Goal: Task Accomplishment & Management: Use online tool/utility

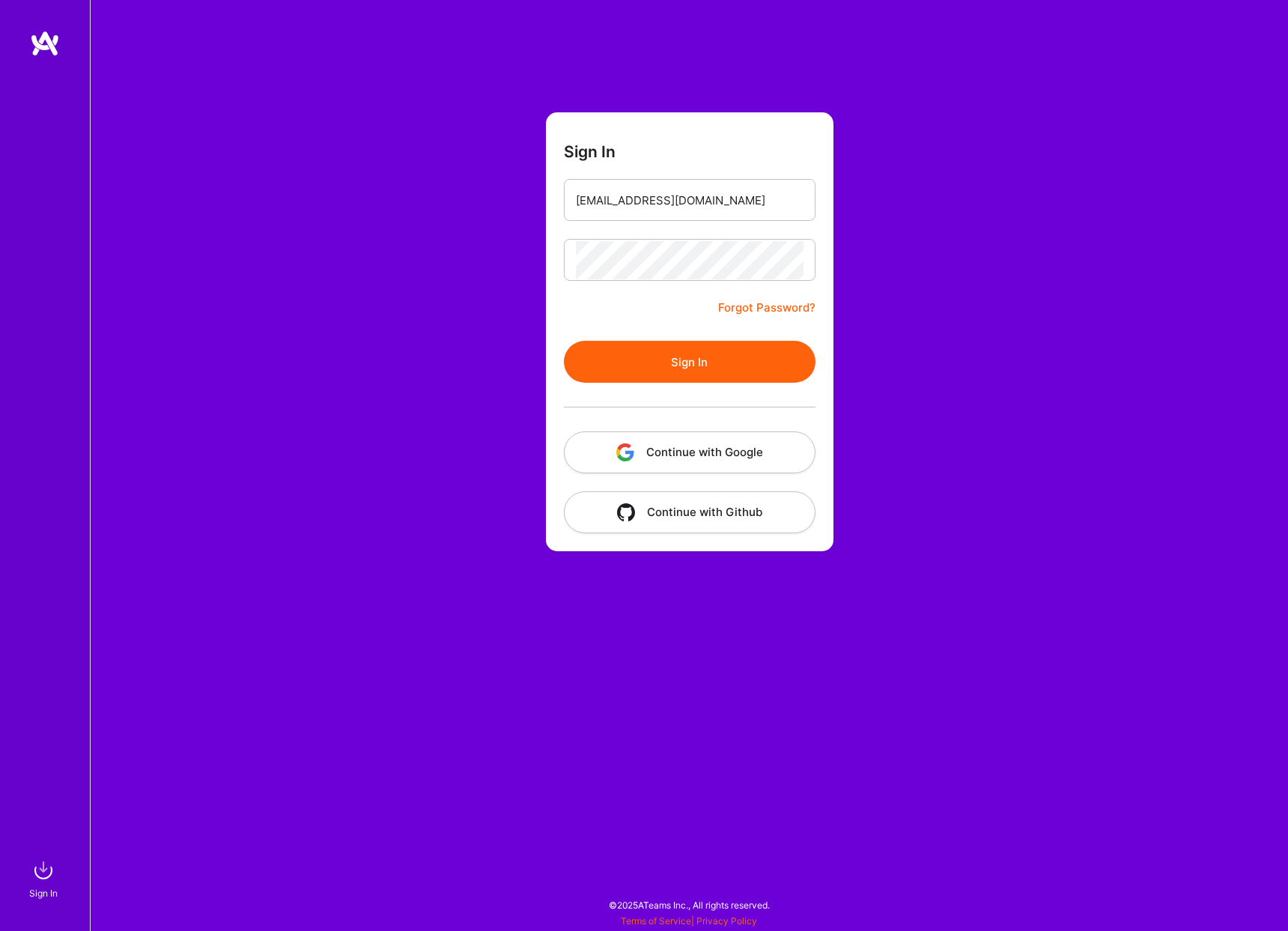
click at [710, 349] on button "Sign In" at bounding box center [690, 362] width 252 height 42
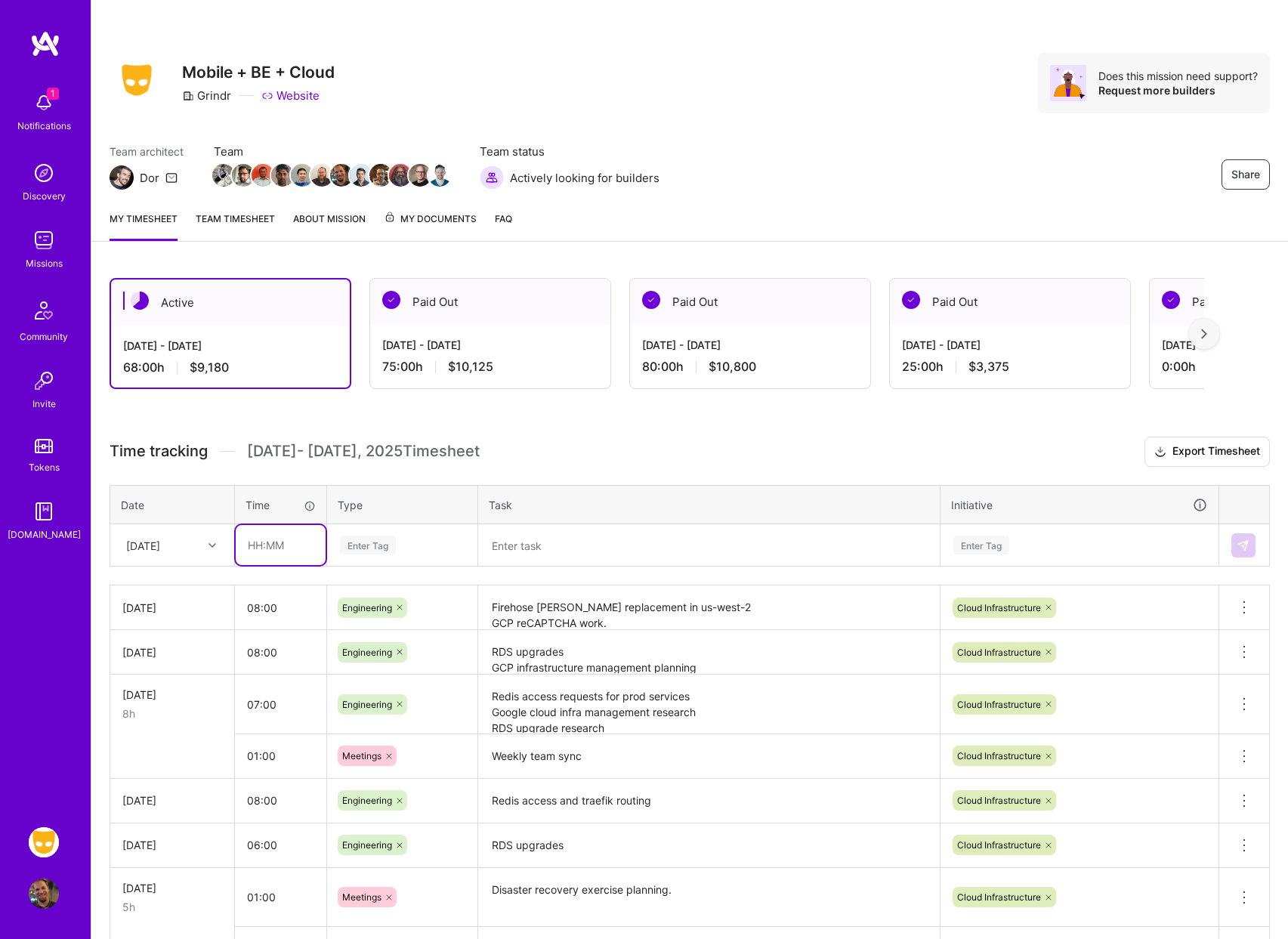
click at [254, 542] on input "text" at bounding box center [280, 545] width 90 height 40
type input "08:00"
click at [383, 548] on div "Enter Tag" at bounding box center [368, 545] width 56 height 23
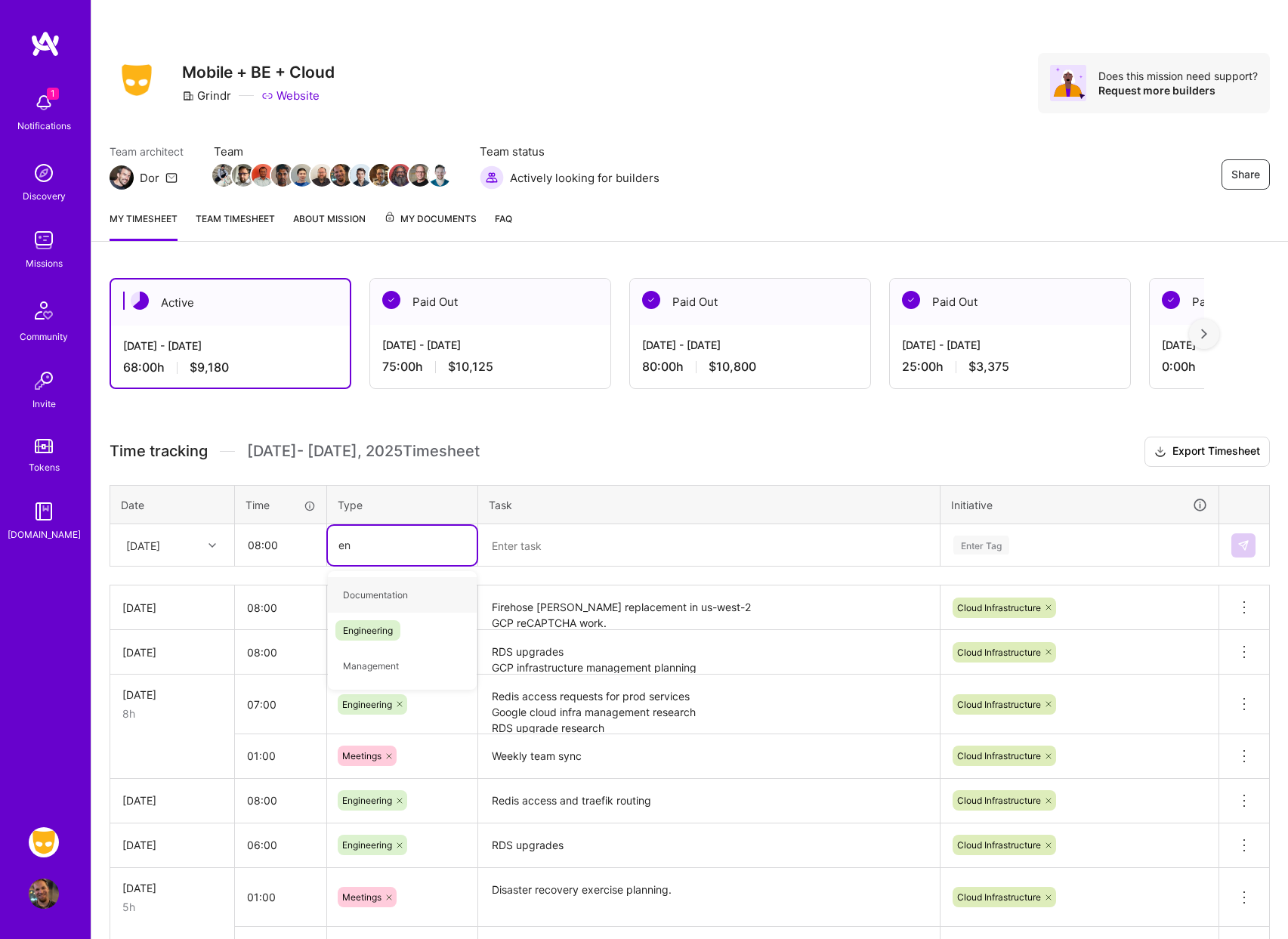
type input "eng"
type input "e"
type input "n"
type input "eng"
click at [380, 588] on span "Engineering" at bounding box center [367, 595] width 65 height 21
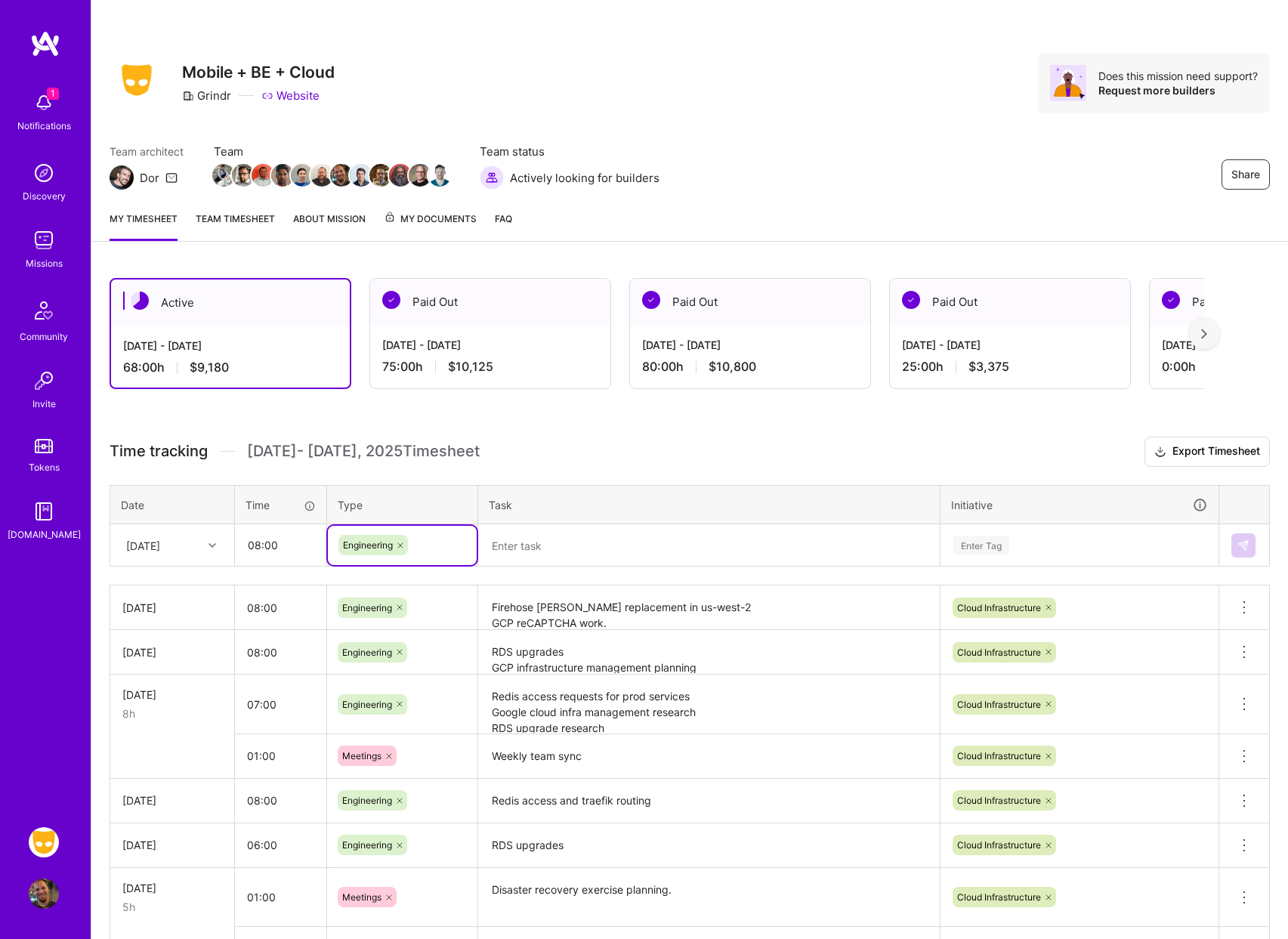
click at [535, 549] on textarea at bounding box center [709, 545] width 458 height 39
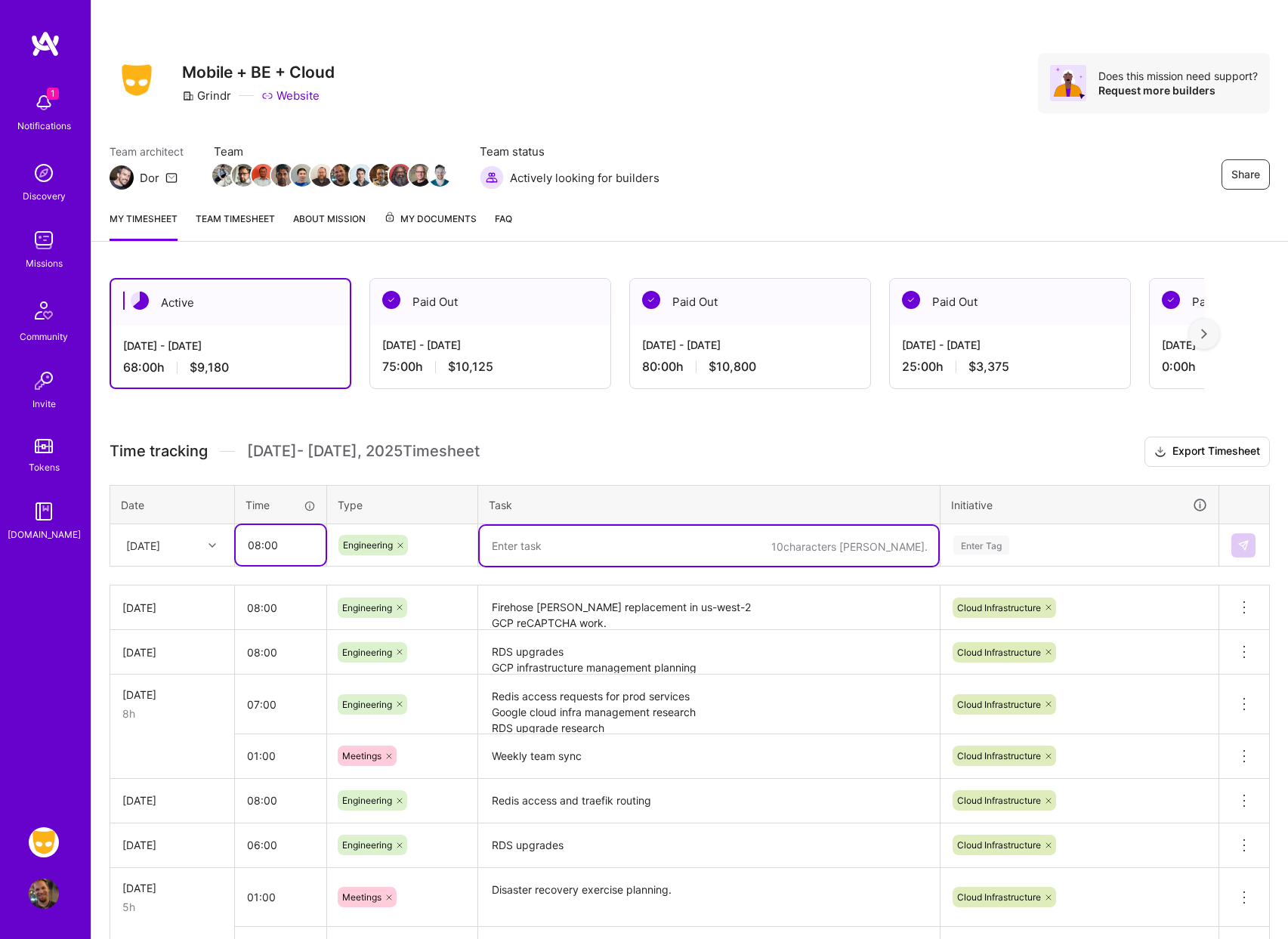
click at [262, 539] on input "08:00" at bounding box center [280, 545] width 90 height 40
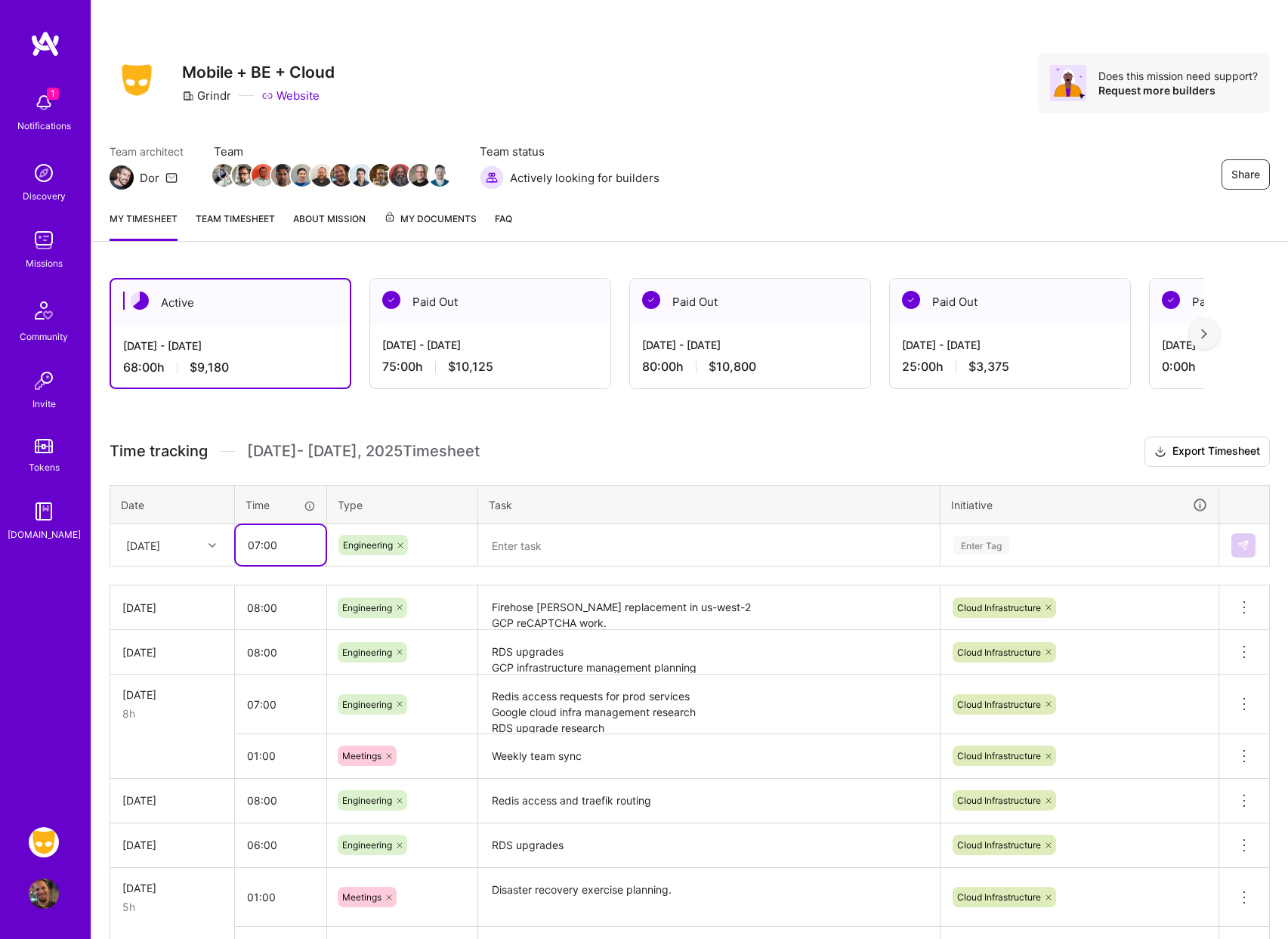
type input "07:00"
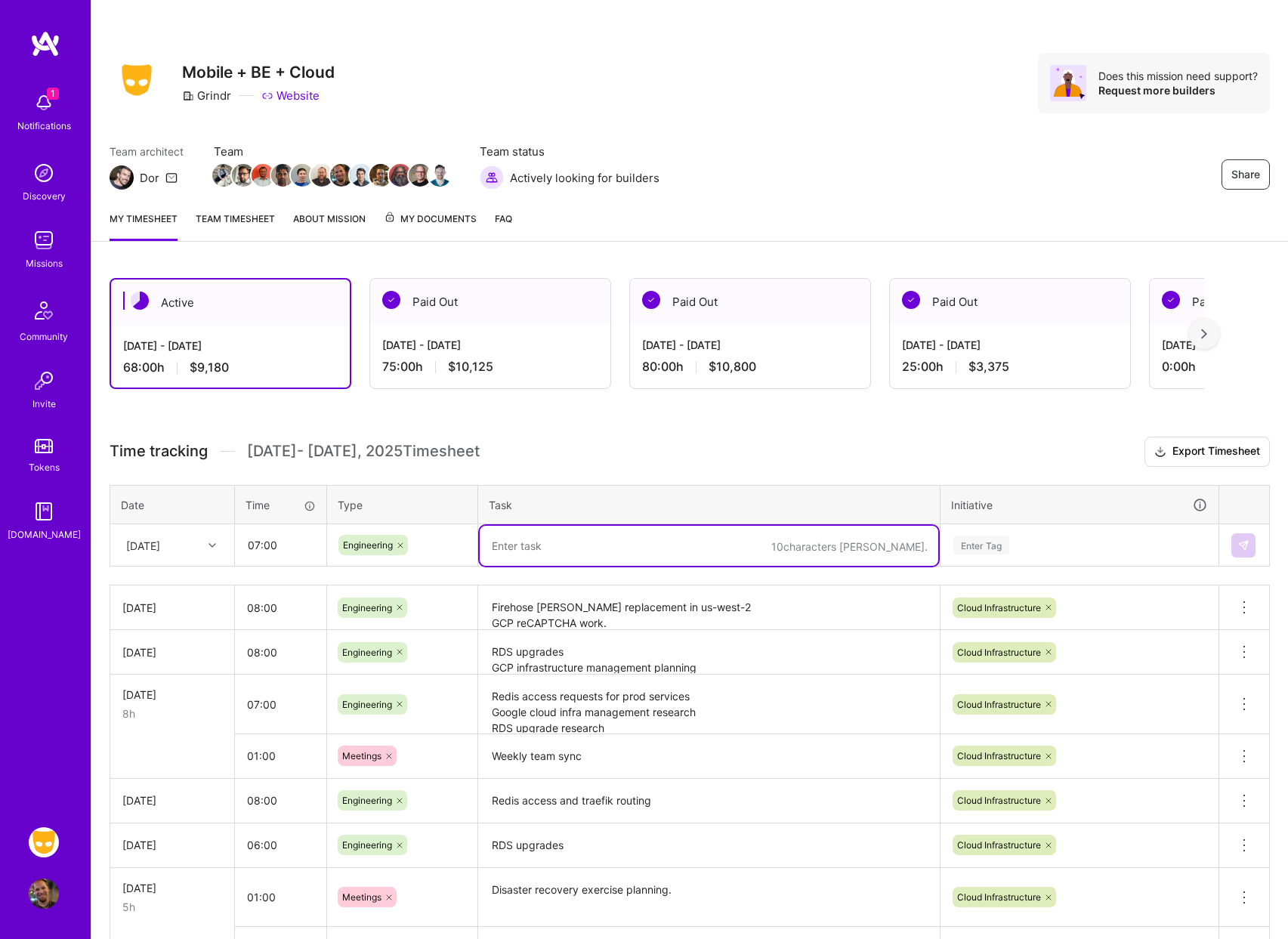
click at [558, 543] on textarea at bounding box center [709, 546] width 458 height 40
type textarea "[PERSON_NAME] cluster setup and RDS database upgrades"
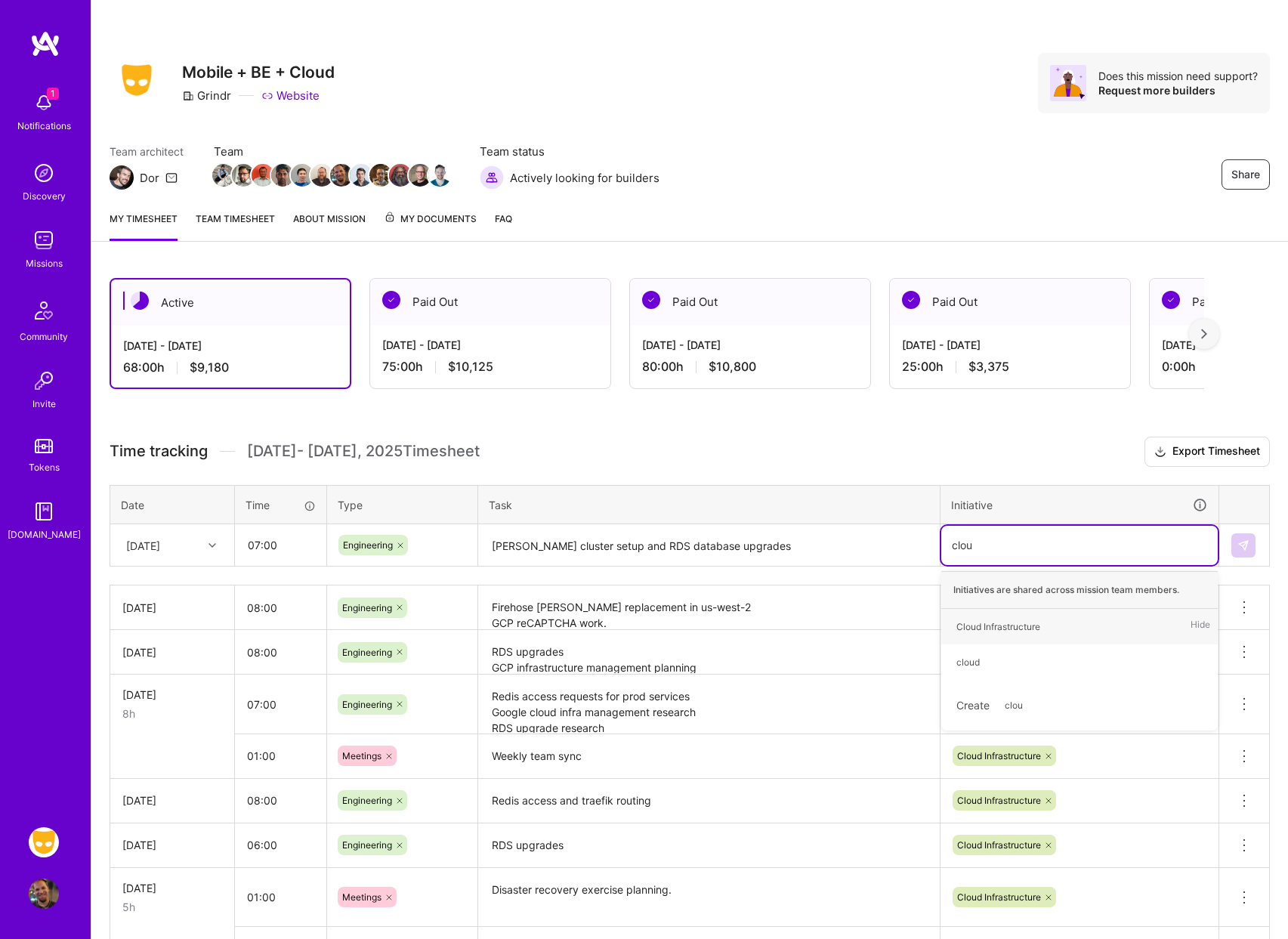
type input "cloud"
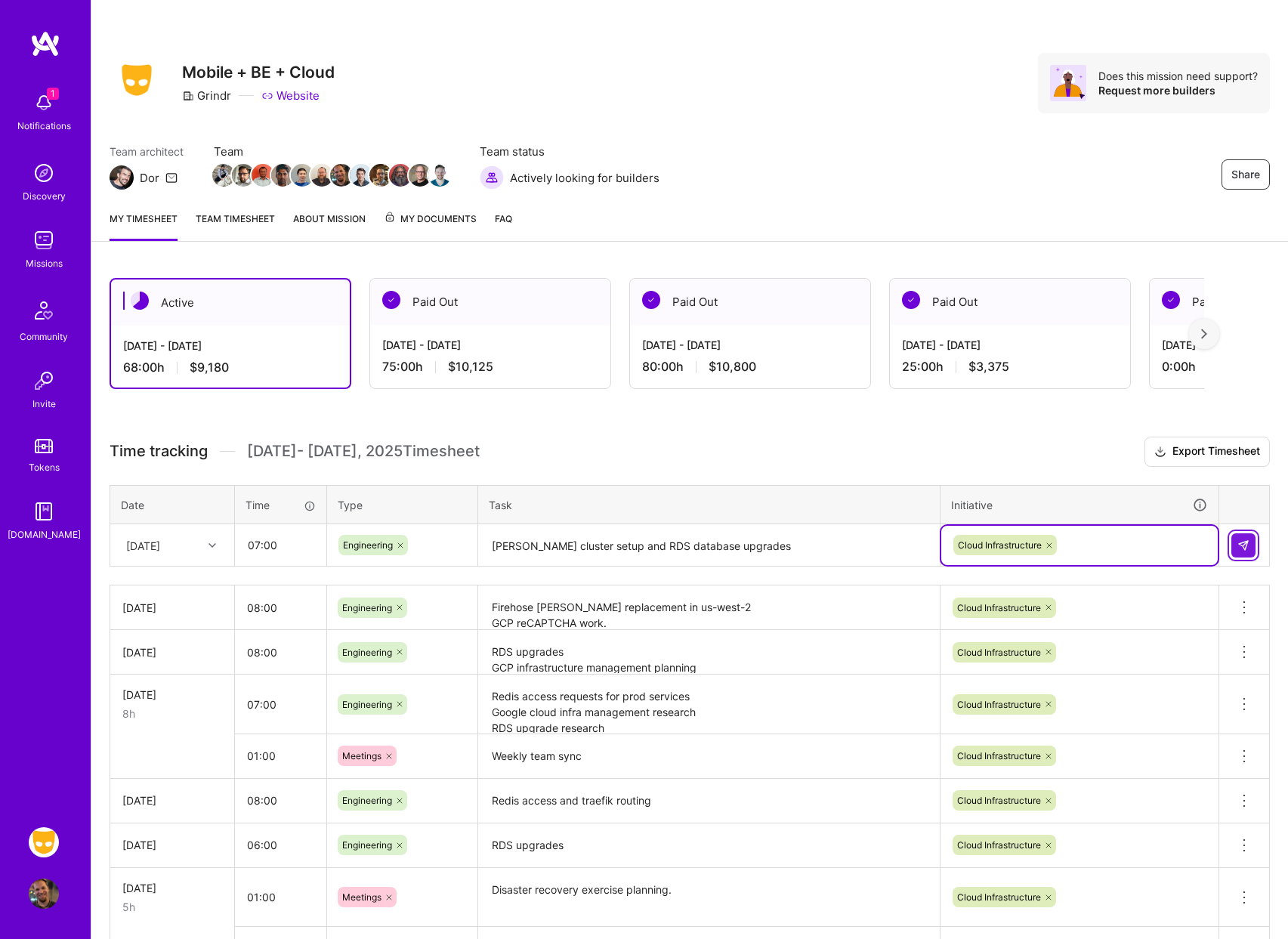
click at [1243, 547] on img at bounding box center [1243, 545] width 12 height 12
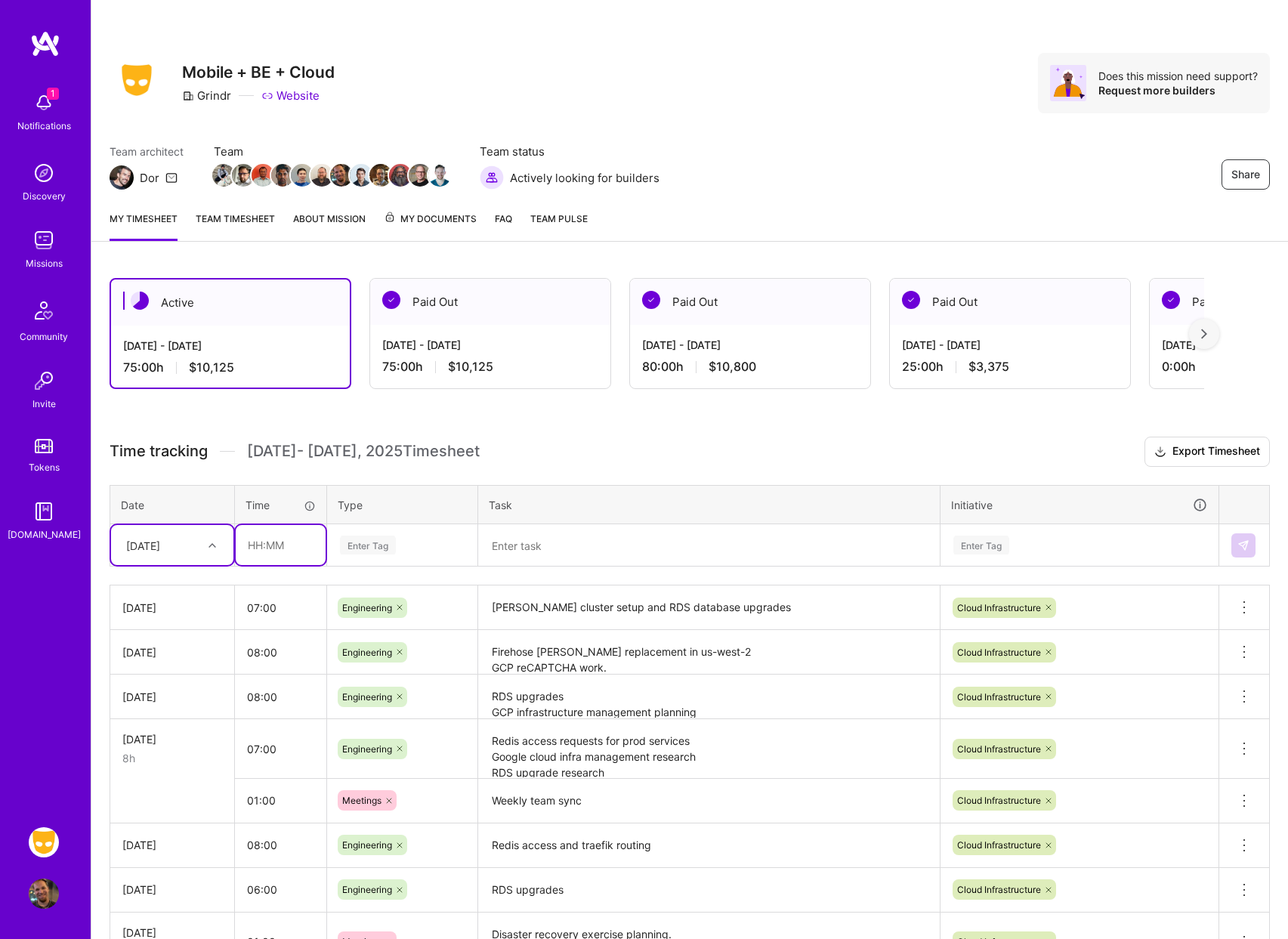
click at [273, 548] on input "text" at bounding box center [280, 545] width 90 height 40
type input "01:00"
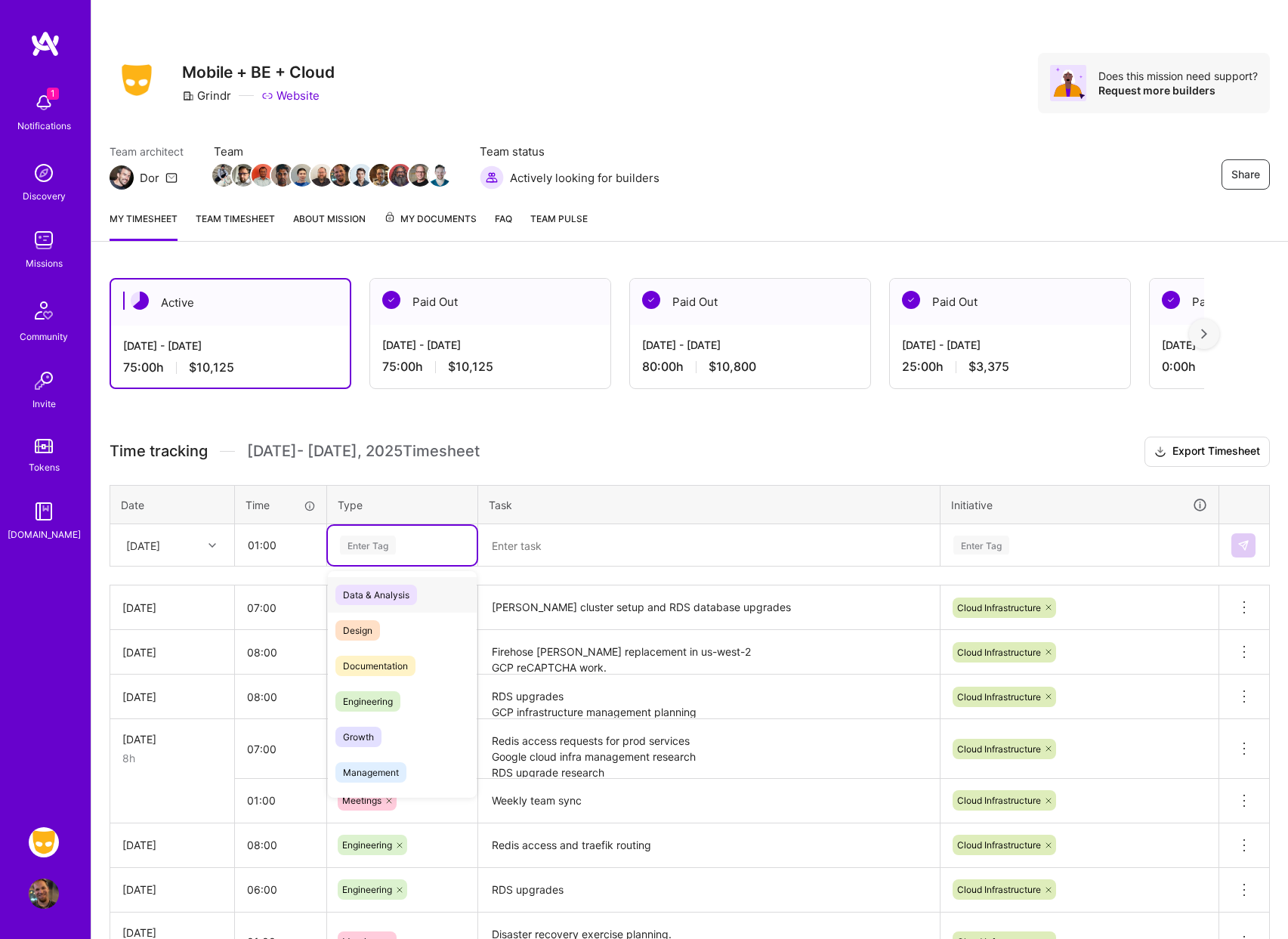
click at [369, 541] on div "Enter Tag" at bounding box center [368, 545] width 56 height 23
click at [386, 693] on span "Engineering" at bounding box center [367, 702] width 65 height 21
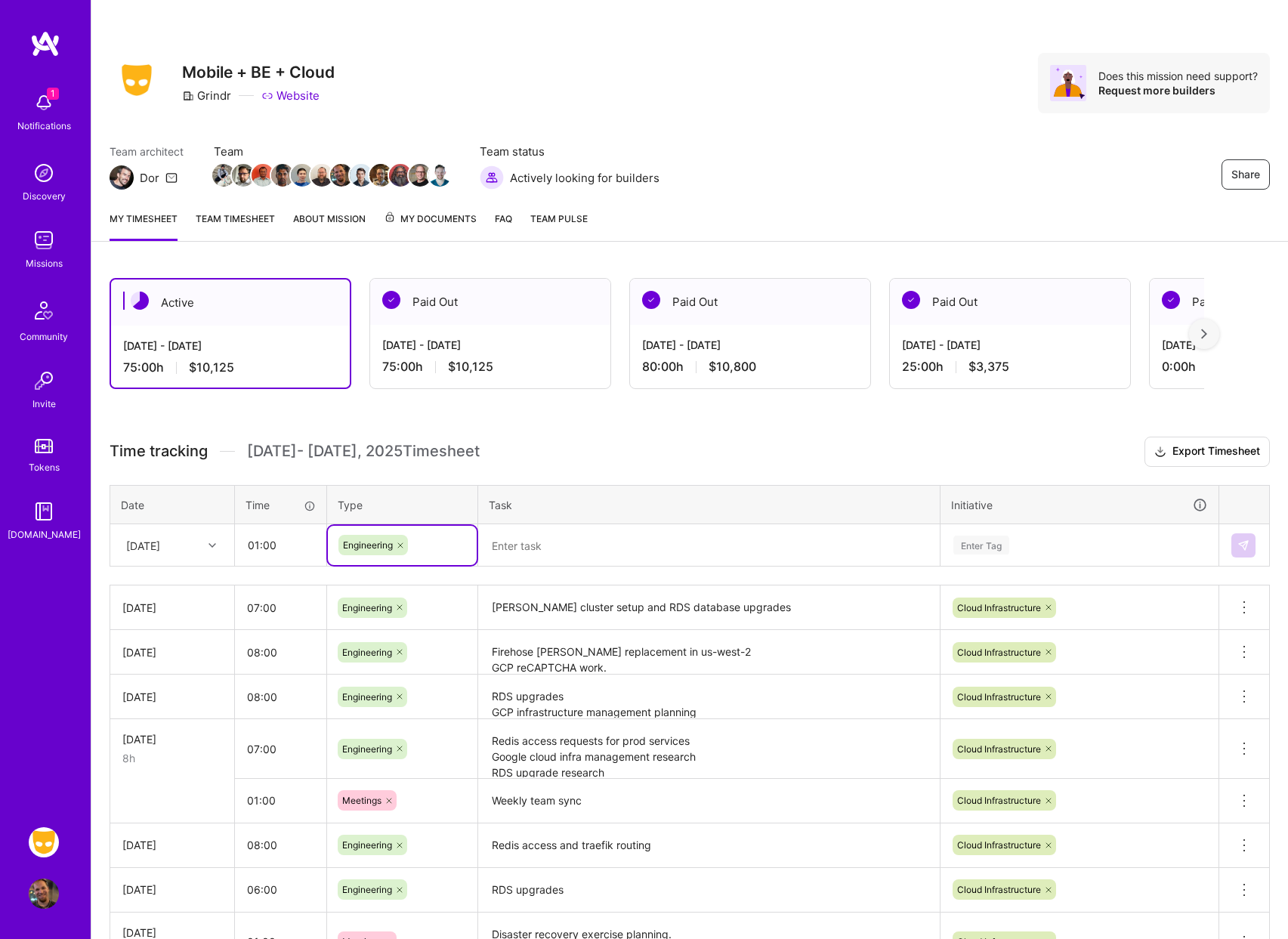
click at [548, 558] on textarea at bounding box center [709, 546] width 458 height 40
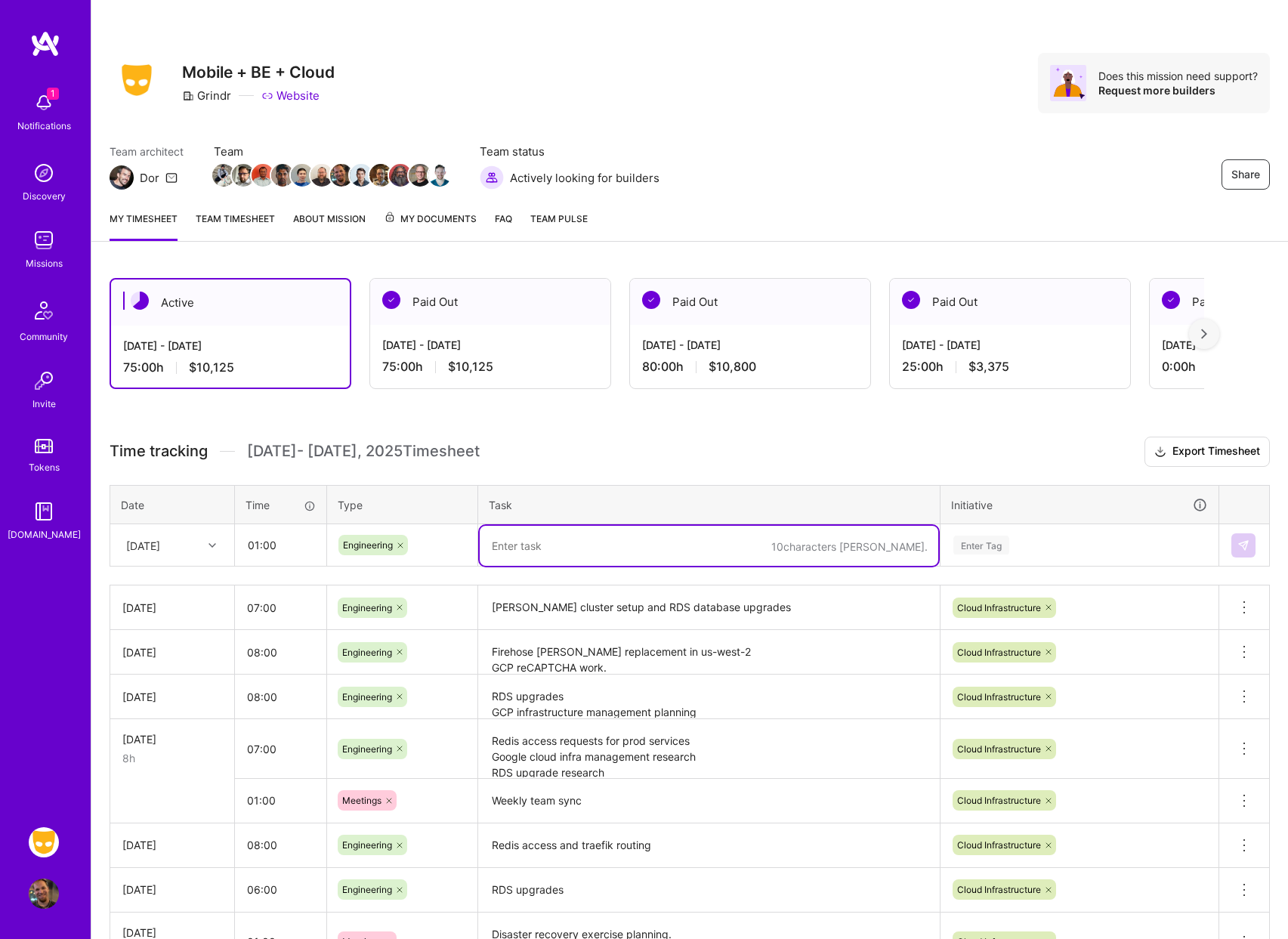
click at [394, 545] on div at bounding box center [400, 545] width 15 height 21
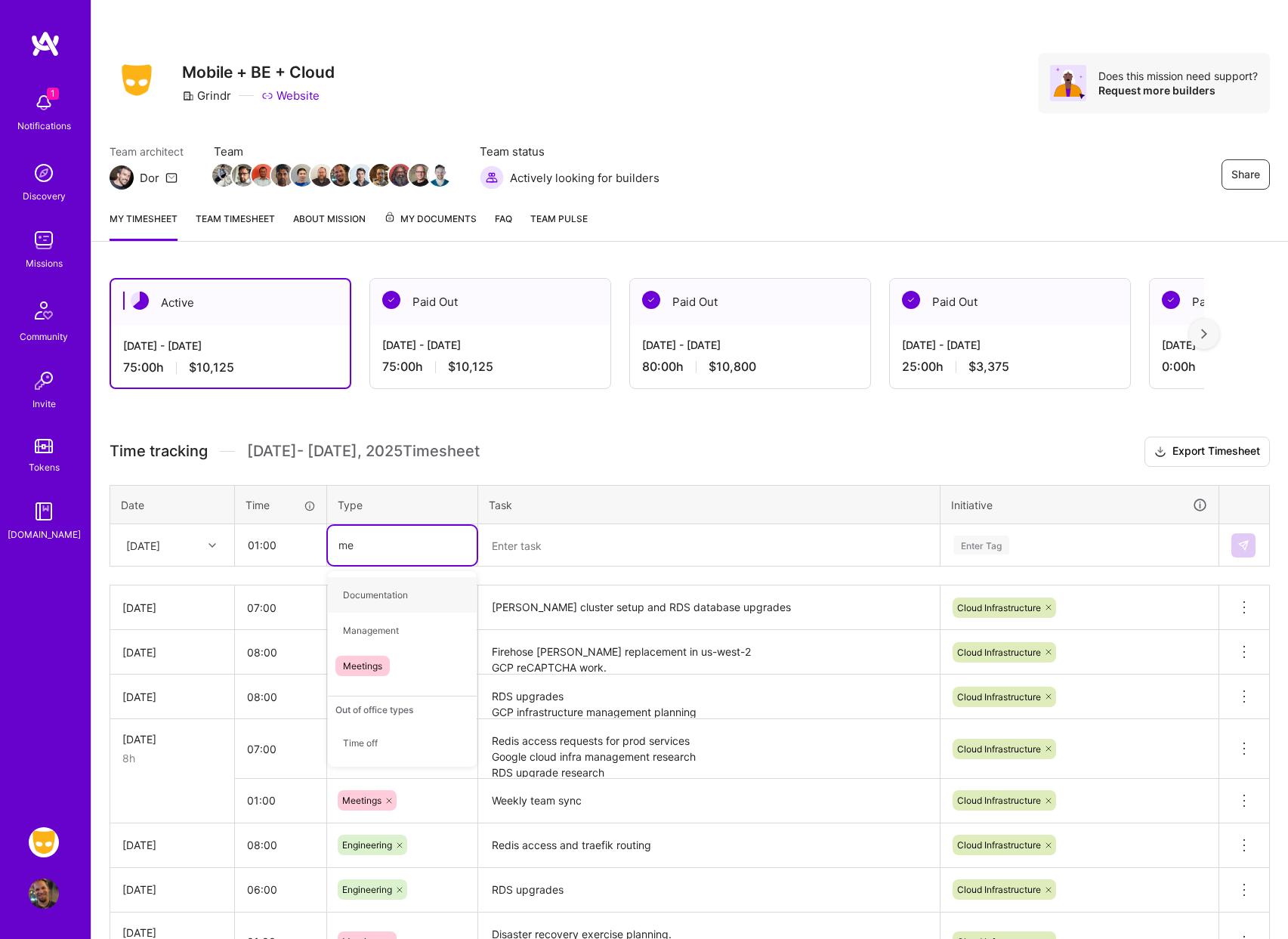
type input "mee"
click at [390, 586] on div "Meetings" at bounding box center [402, 595] width 149 height 36
click at [554, 541] on textarea at bounding box center [709, 546] width 458 height 40
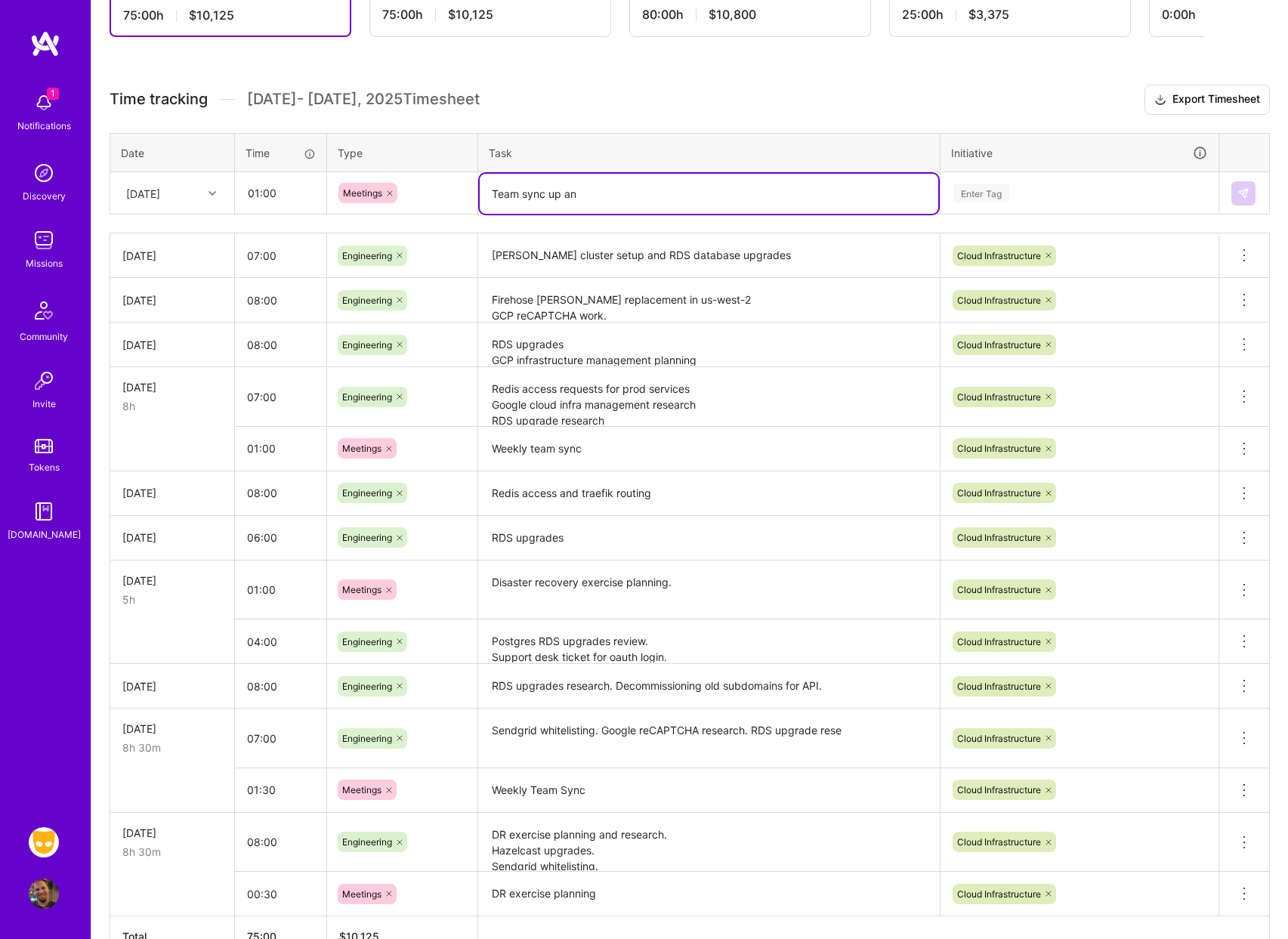
scroll to position [444, 0]
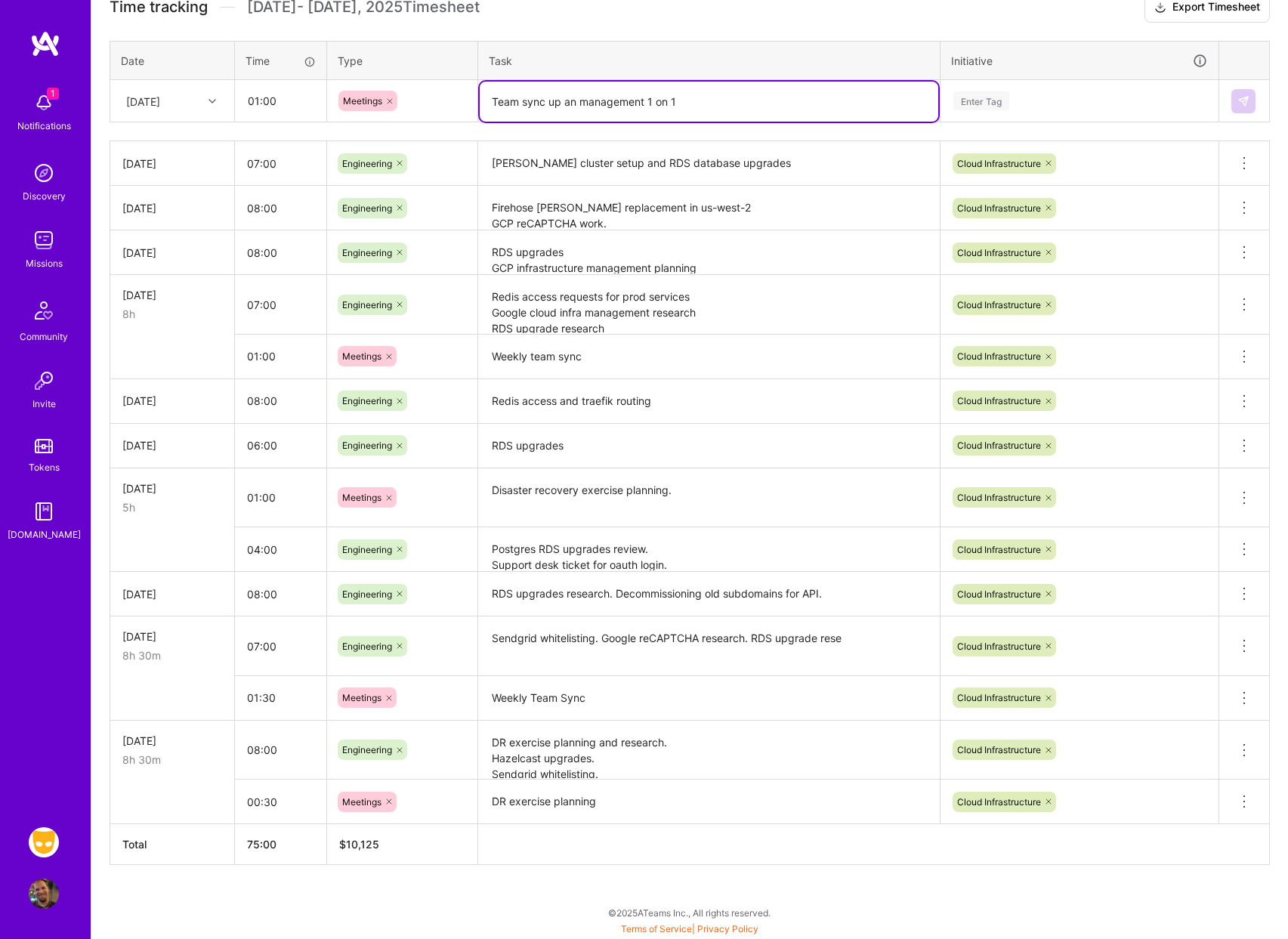
type textarea "Team sync up an management 1 on 1"
click at [1069, 100] on div "Enter Tag" at bounding box center [1080, 101] width 256 height 19
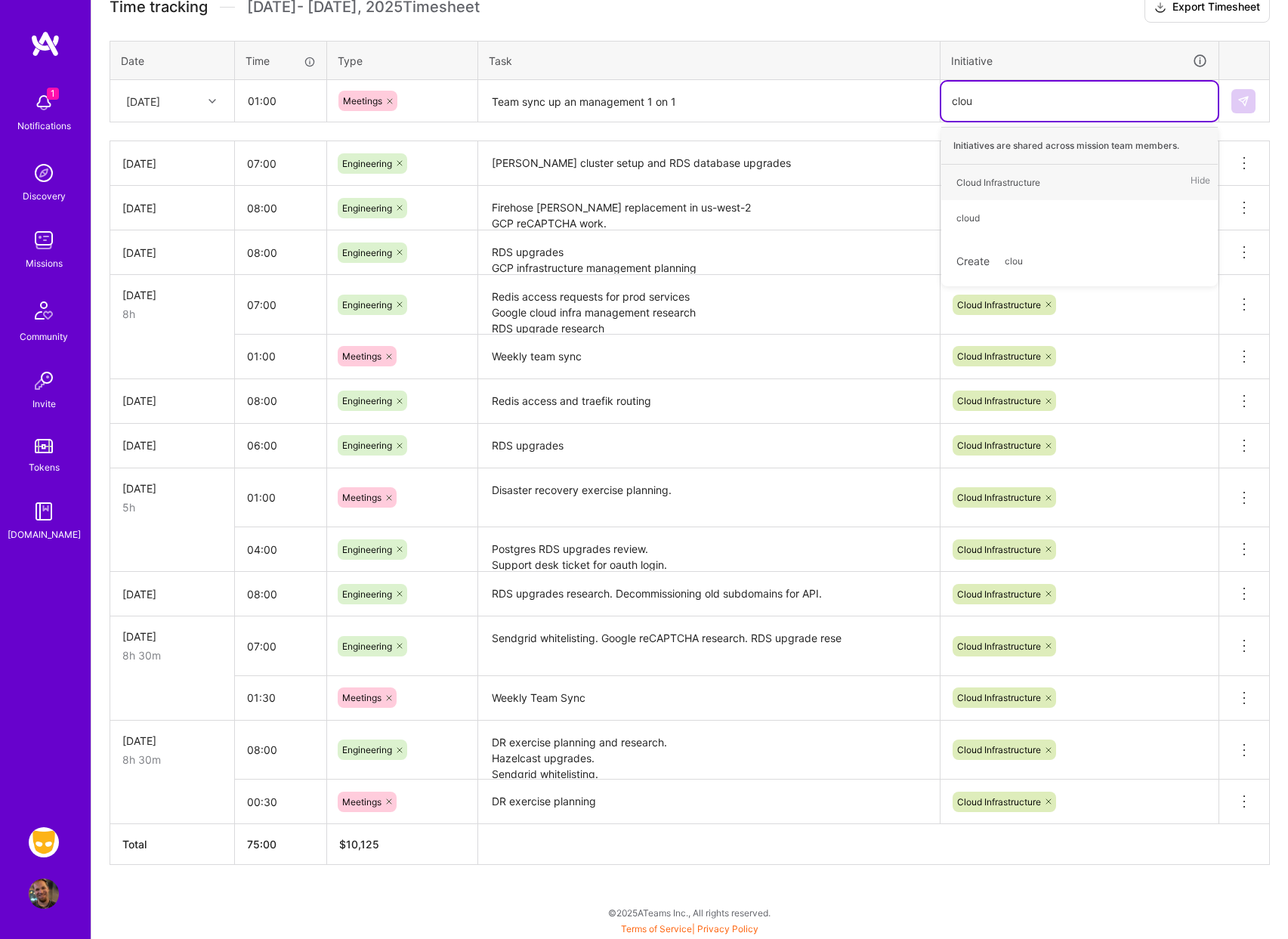
type input "cloud"
click at [1045, 180] on span "Cloud Infrastructure" at bounding box center [998, 182] width 99 height 21
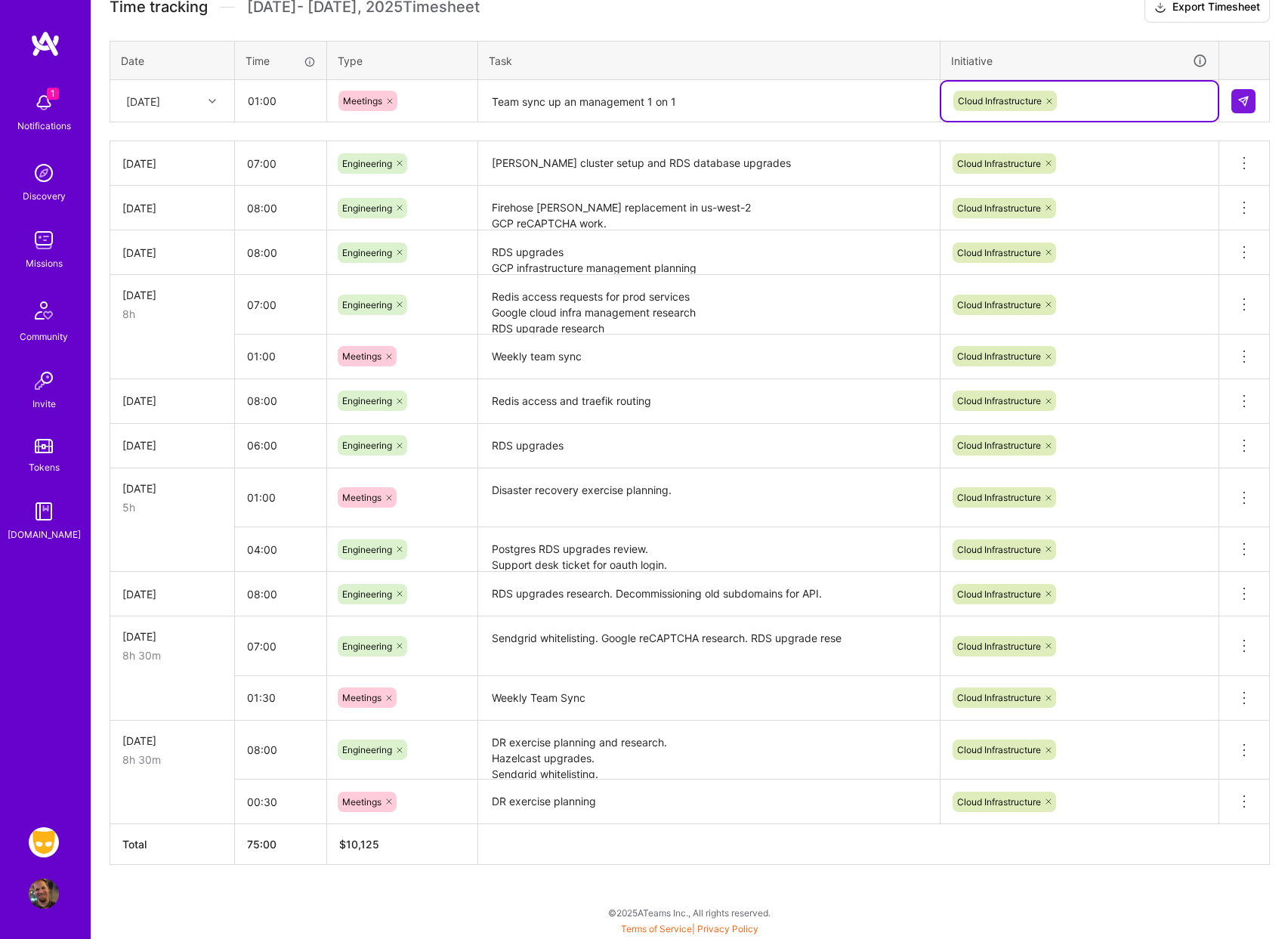
click at [776, 78] on th "Task" at bounding box center [709, 60] width 462 height 39
click at [772, 93] on textarea "Team sync up an management 1 on 1" at bounding box center [709, 102] width 458 height 40
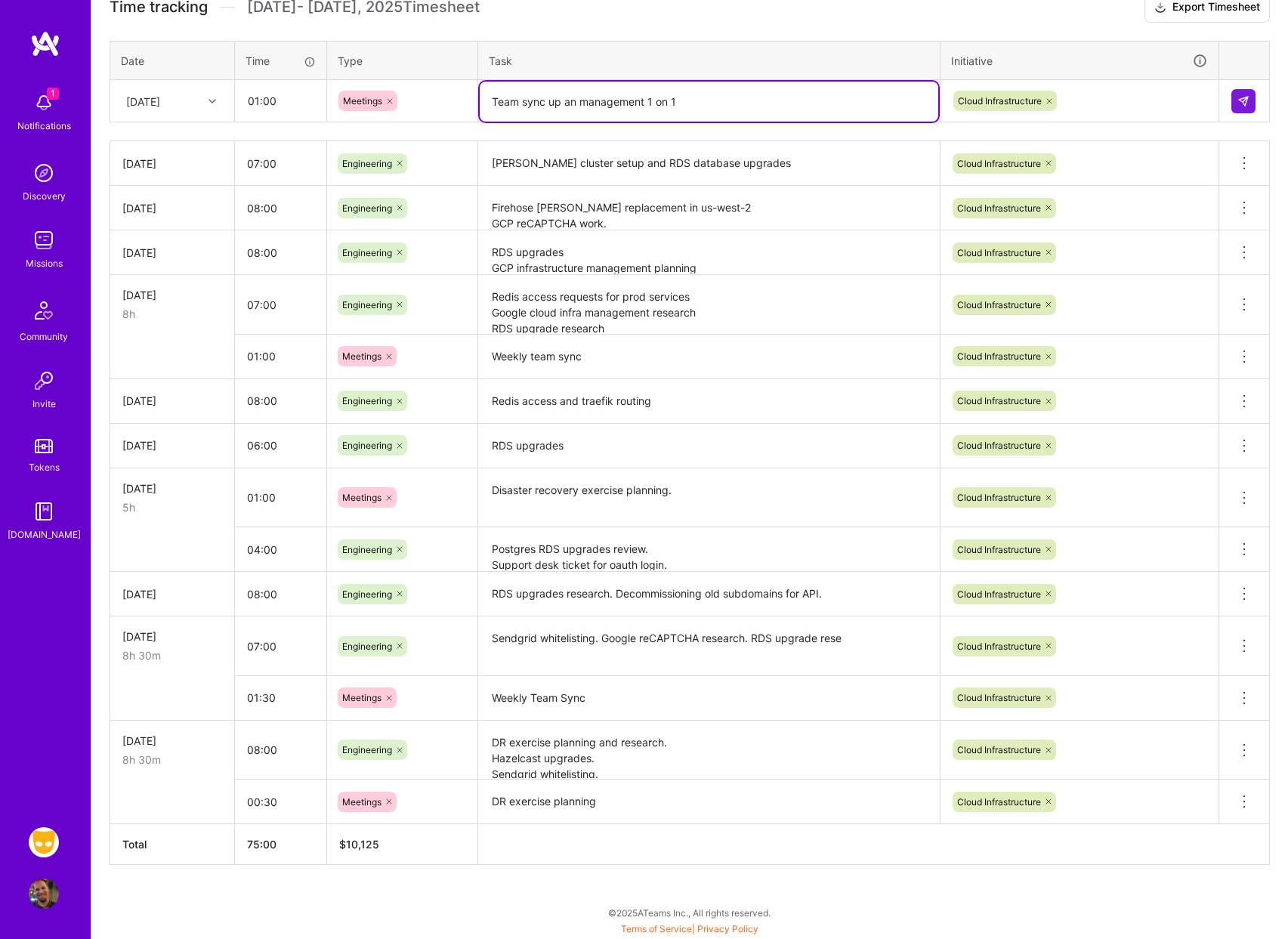
click at [770, 99] on textarea "Team sync up an management 1 on 1" at bounding box center [709, 102] width 458 height 40
type textarea "Team sync up an management 1 on 1 for task review and assignment"
click at [1242, 96] on img at bounding box center [1243, 101] width 12 height 12
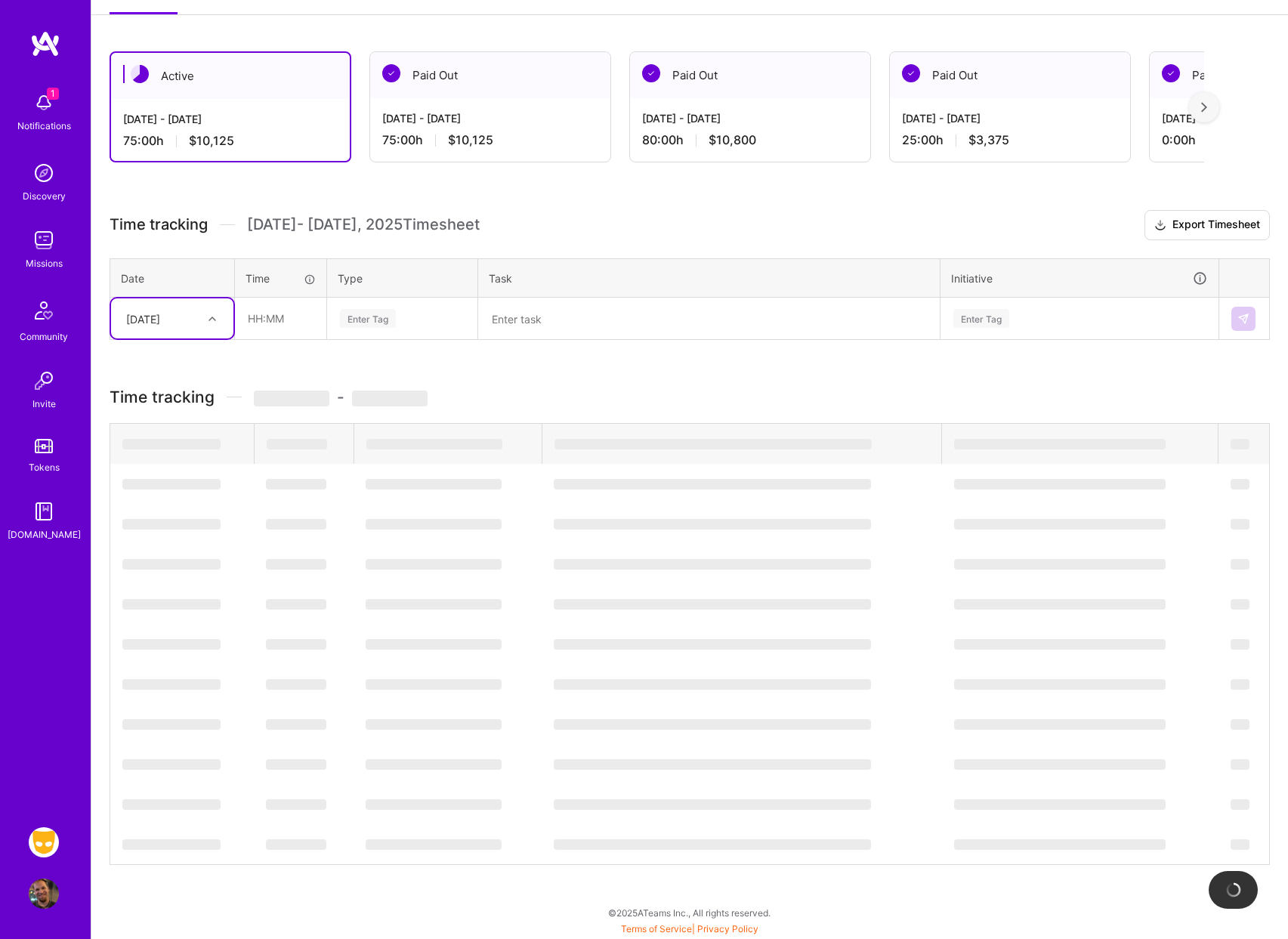
scroll to position [227, 0]
